Goal: Task Accomplishment & Management: Use online tool/utility

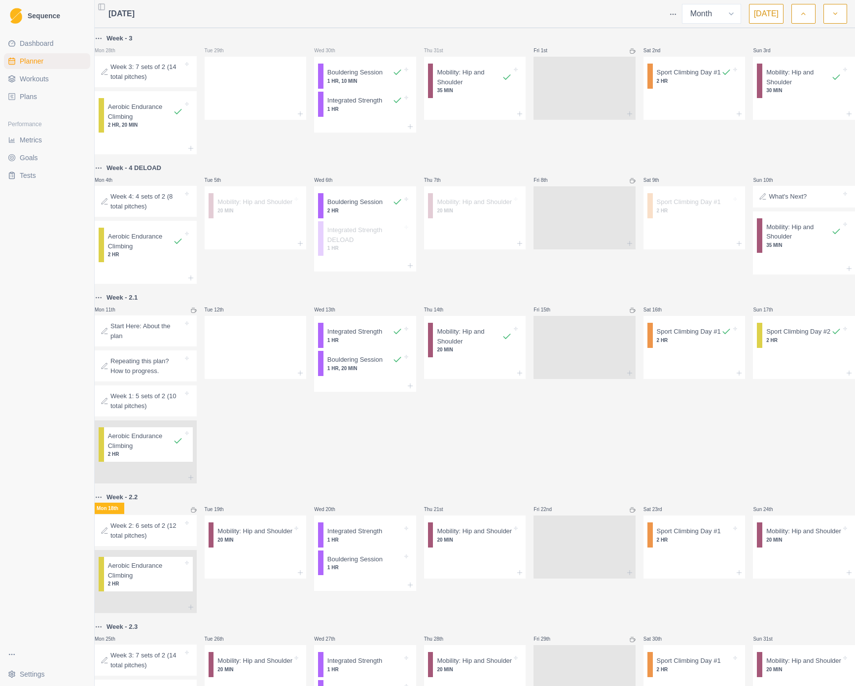
select select "month"
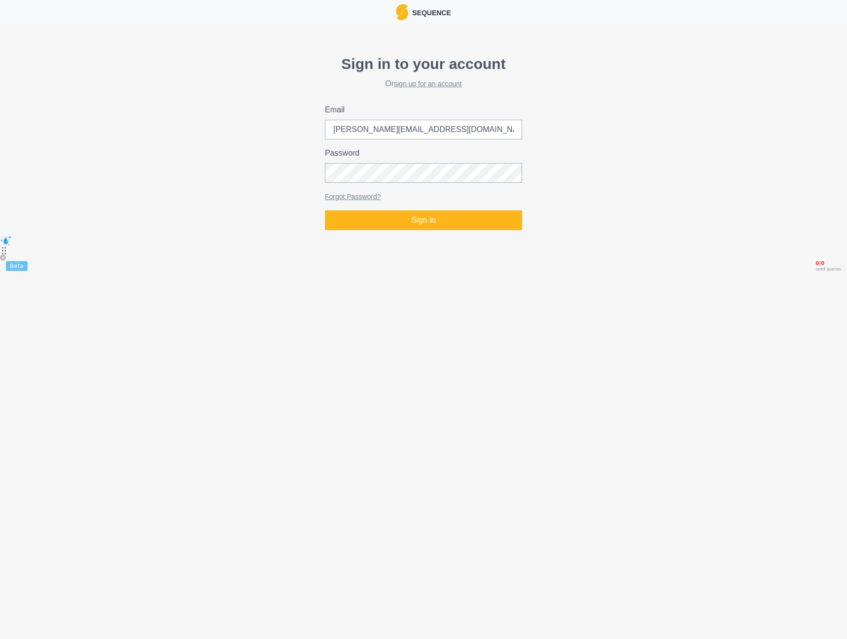
click at [381, 222] on button "Sign in" at bounding box center [423, 220] width 197 height 20
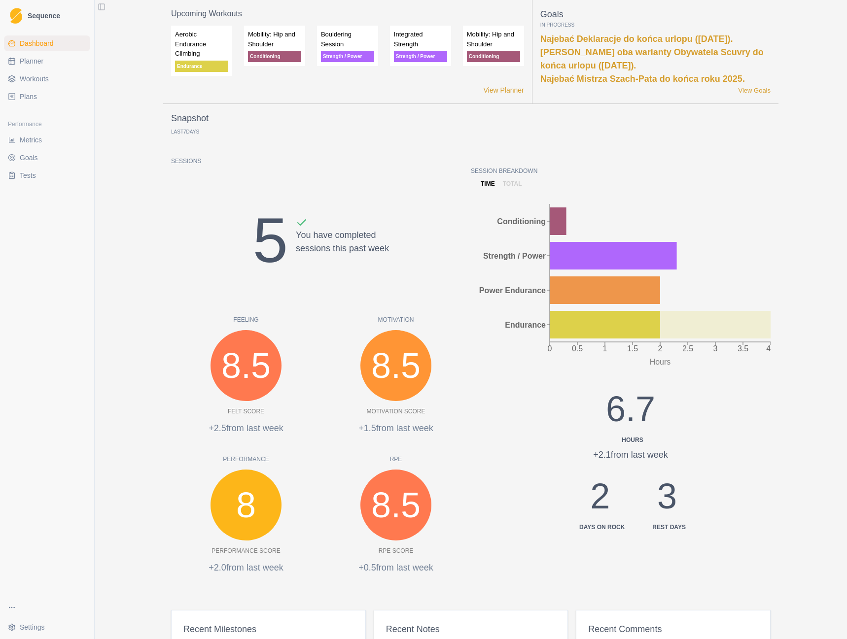
click at [29, 59] on span "Planner" at bounding box center [32, 61] width 24 height 10
select select "month"
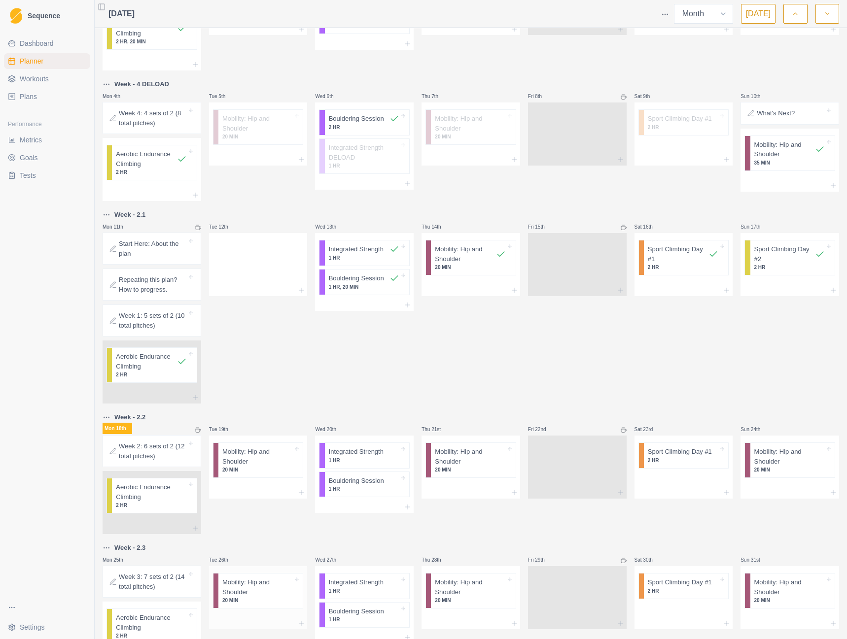
scroll to position [99, 0]
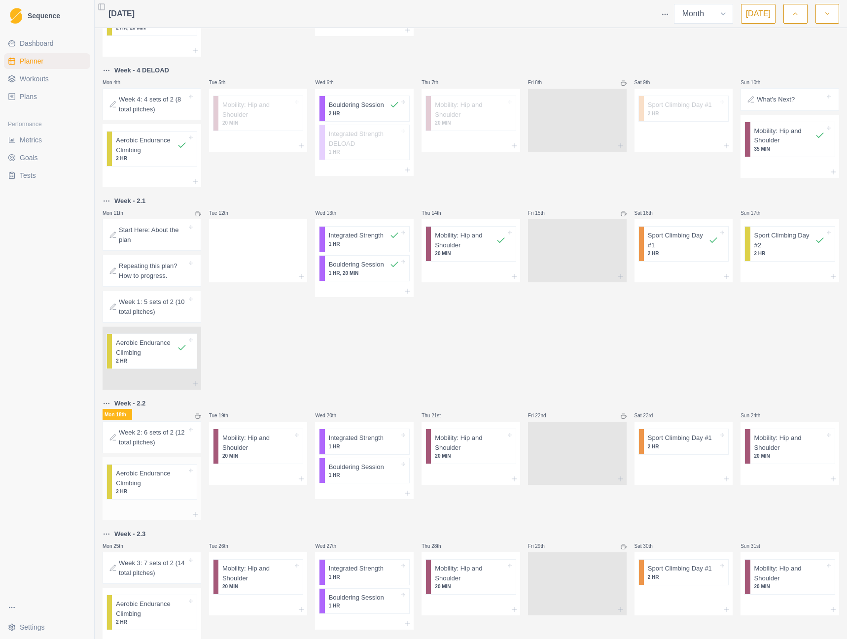
click at [161, 487] on p "Aerobic Endurance Climbing" at bounding box center [151, 478] width 70 height 19
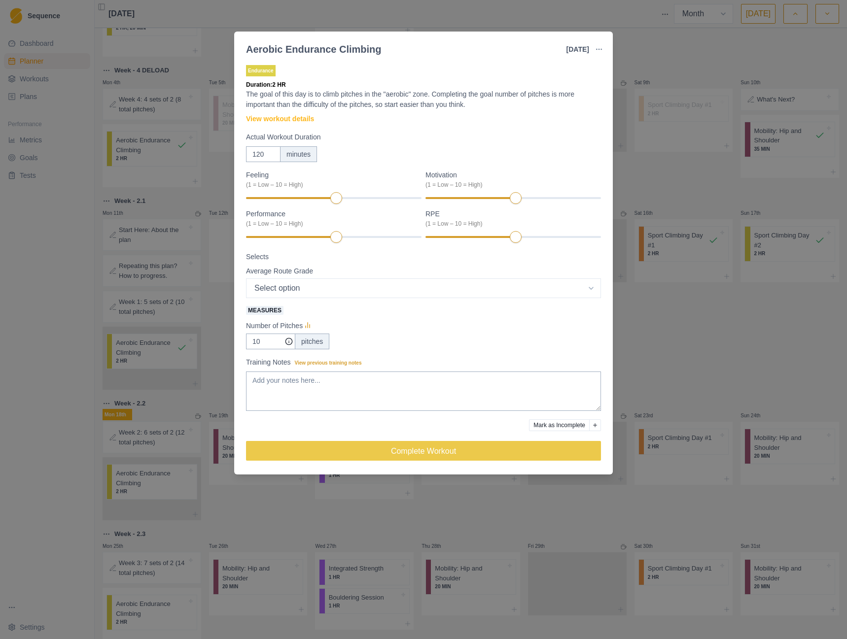
click at [627, 59] on div "Aerobic Endurance Climbing [DATE] Link To Goal View Workout Metrics Edit Origin…" at bounding box center [423, 319] width 847 height 639
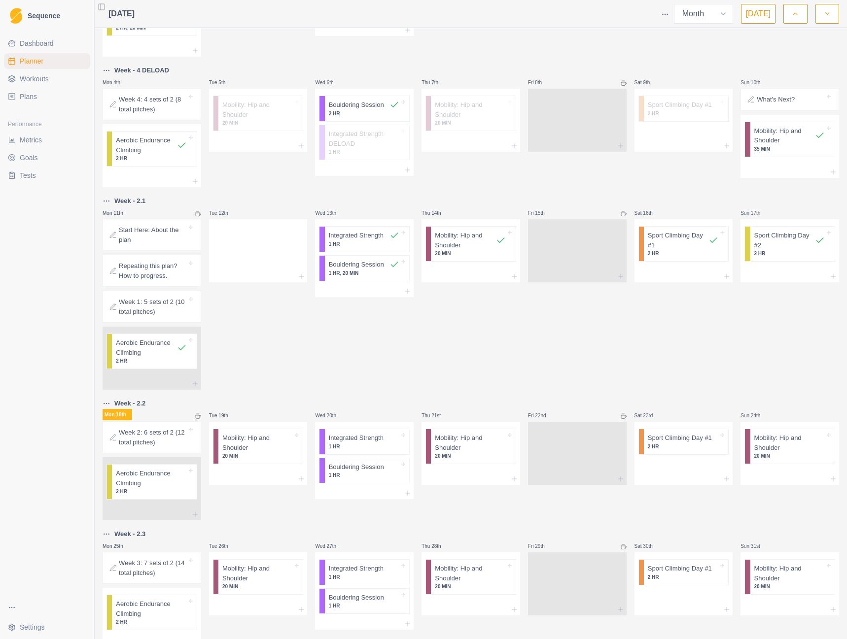
click at [143, 438] on p "Week 2: 6 sets of 2 (12 total pitches)" at bounding box center [153, 437] width 68 height 19
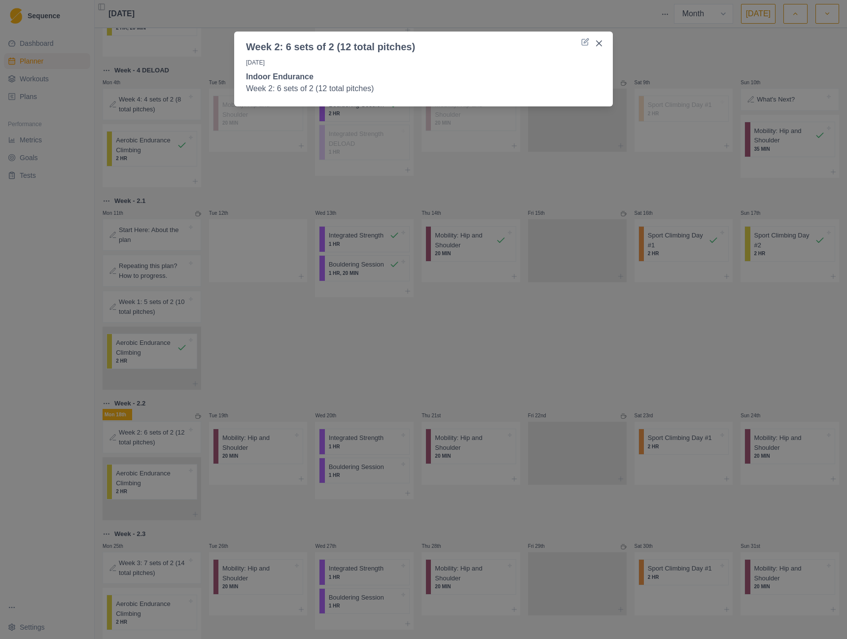
click at [64, 426] on div "Week 2: 6 sets of 2 (12 total pitches) [DATE] Indoor Endurance Week 2: 6 sets o…" at bounding box center [423, 319] width 847 height 639
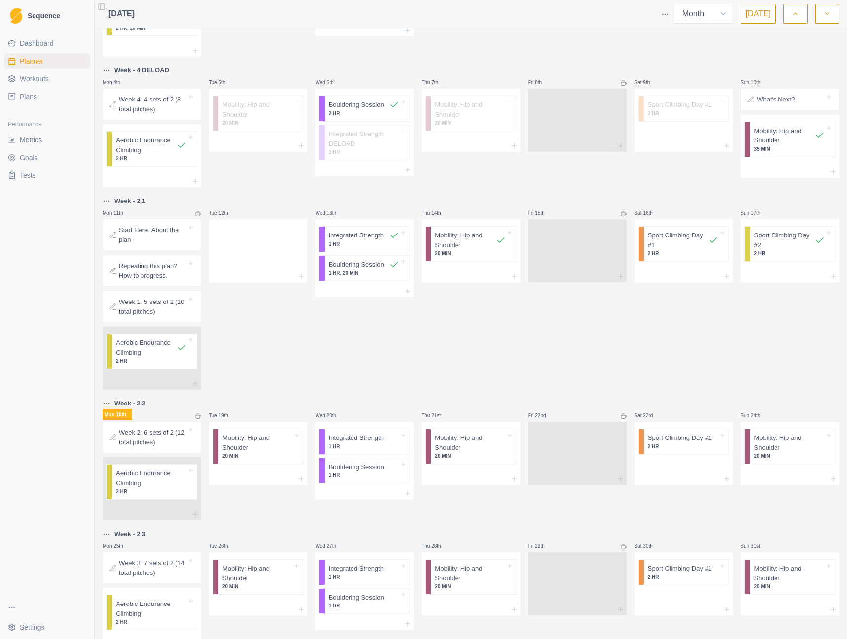
scroll to position [138, 0]
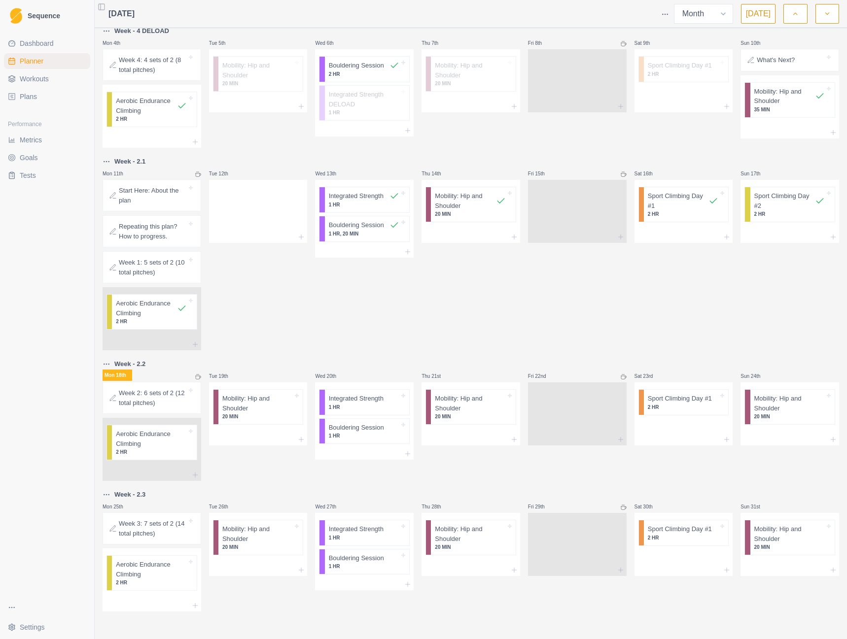
click at [830, 12] on icon "button" at bounding box center [827, 14] width 7 height 10
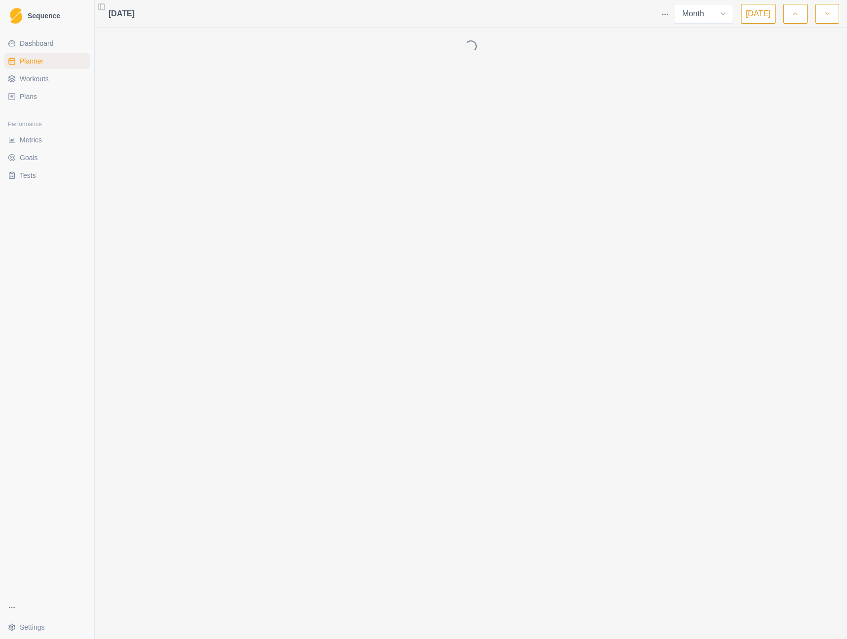
scroll to position [0, 0]
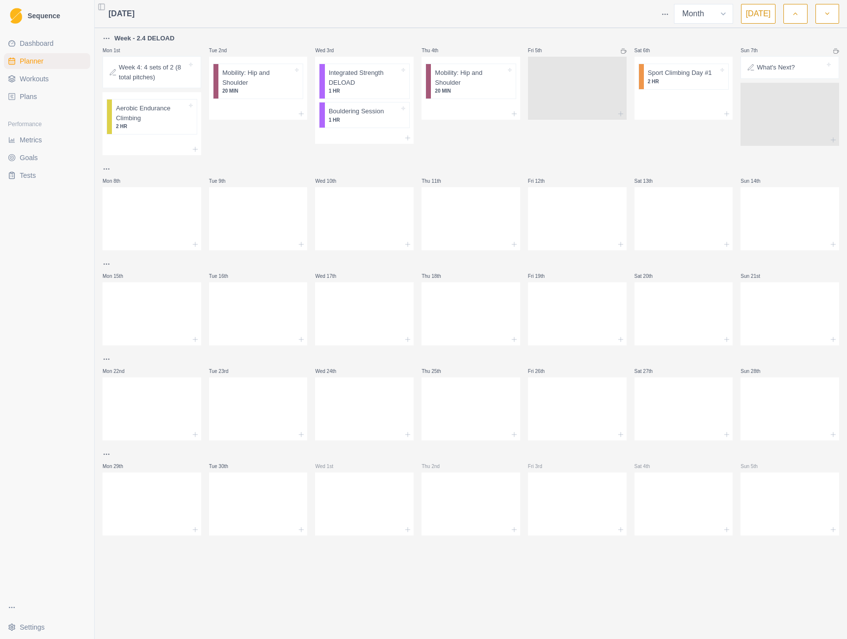
click at [796, 17] on icon "button" at bounding box center [795, 14] width 7 height 10
